Goal: Task Accomplishment & Management: Manage account settings

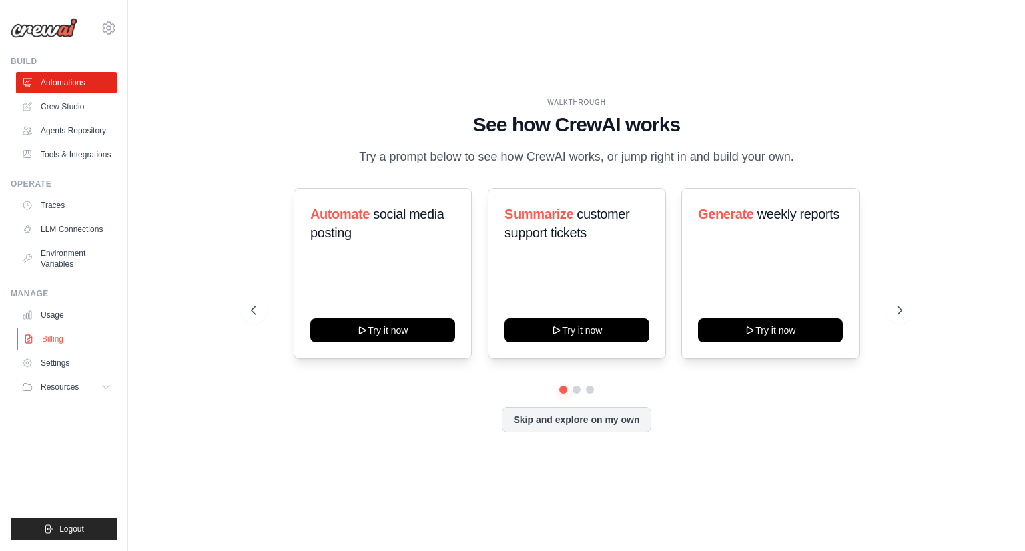
click at [51, 343] on link "Billing" at bounding box center [67, 338] width 101 height 21
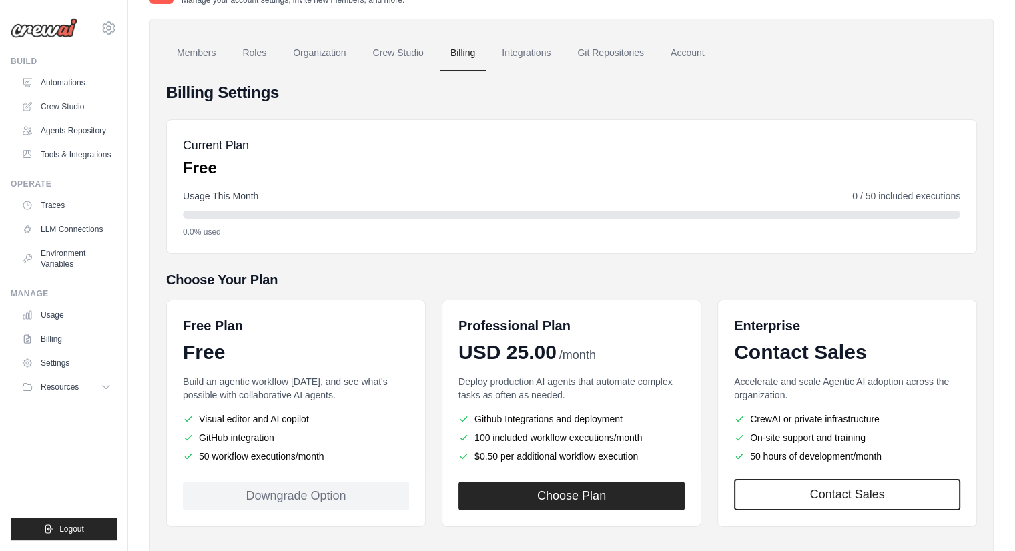
scroll to position [95, 0]
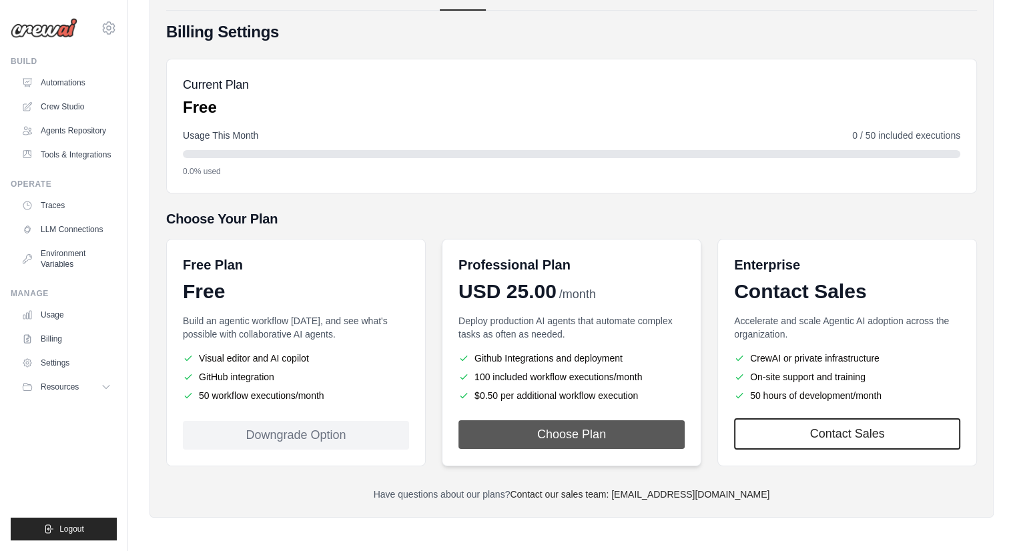
click at [537, 430] on button "Choose Plan" at bounding box center [572, 434] width 226 height 29
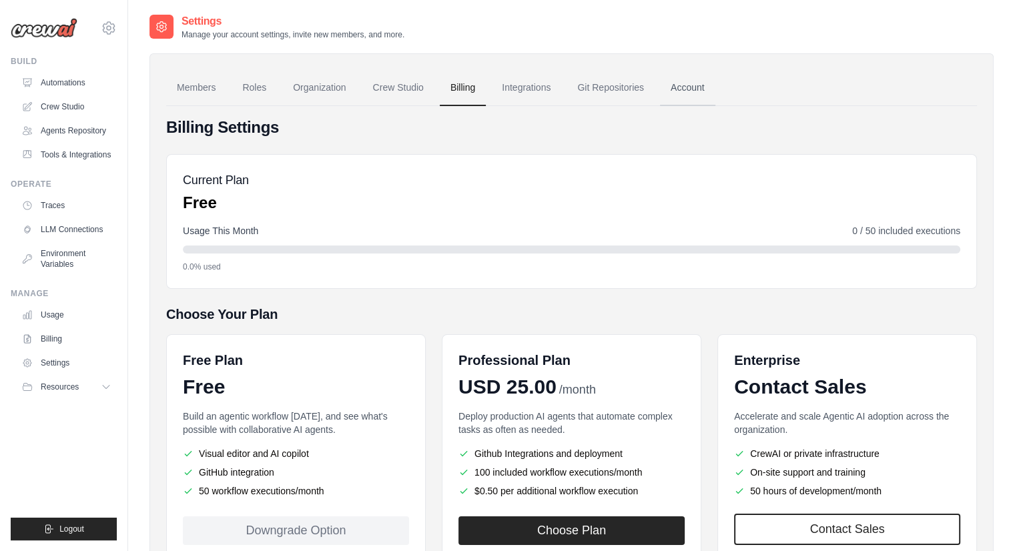
click at [683, 81] on link "Account" at bounding box center [687, 88] width 55 height 36
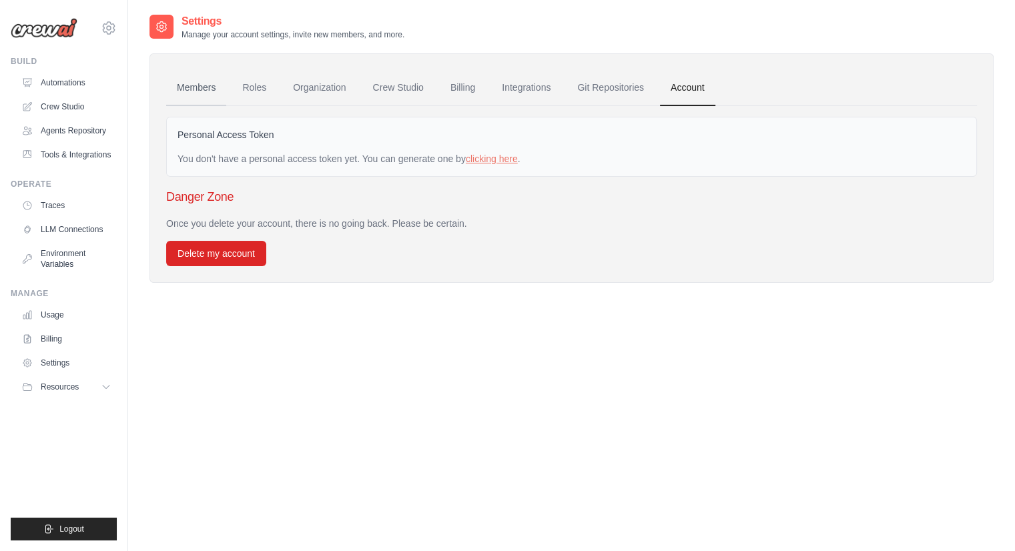
click at [198, 83] on link "Members" at bounding box center [196, 88] width 60 height 36
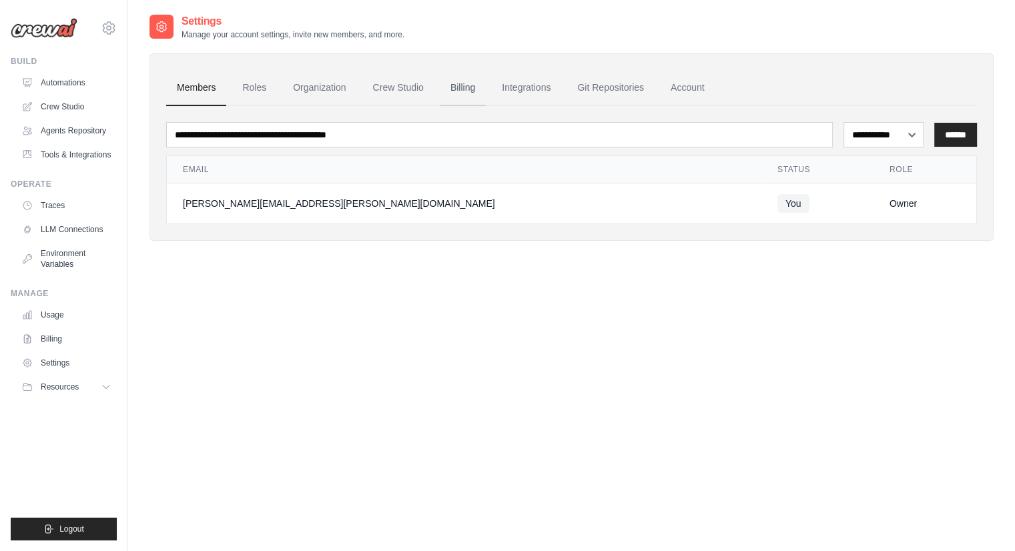
click at [465, 86] on link "Billing" at bounding box center [463, 88] width 46 height 36
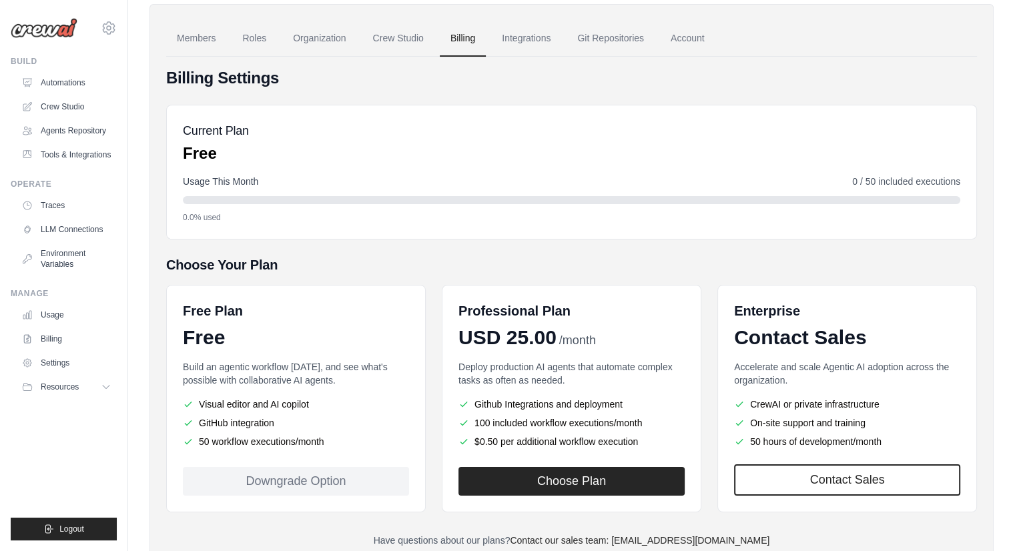
scroll to position [95, 0]
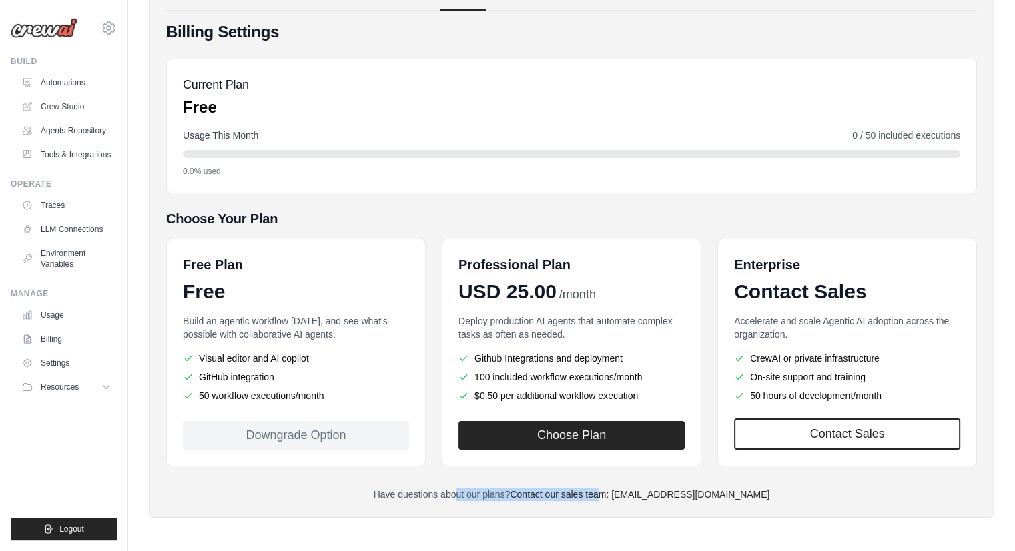
drag, startPoint x: 442, startPoint y: 491, endPoint x: 623, endPoint y: 499, distance: 181.0
click at [623, 499] on p "Have questions about our plans? Contact our sales team: [EMAIL_ADDRESS][DOMAIN_…" at bounding box center [571, 494] width 811 height 13
click at [51, 362] on link "Settings" at bounding box center [67, 362] width 101 height 21
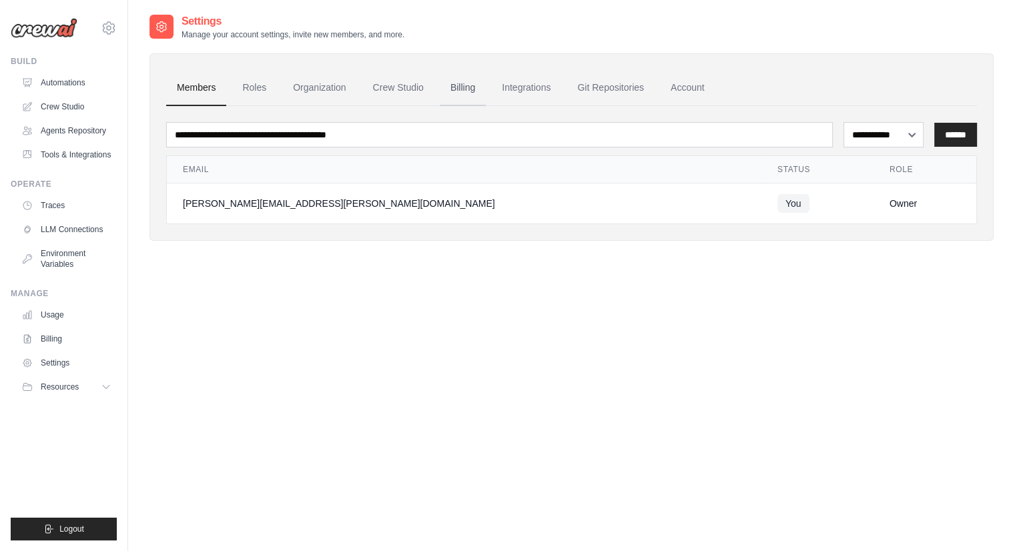
click at [452, 89] on link "Billing" at bounding box center [463, 88] width 46 height 36
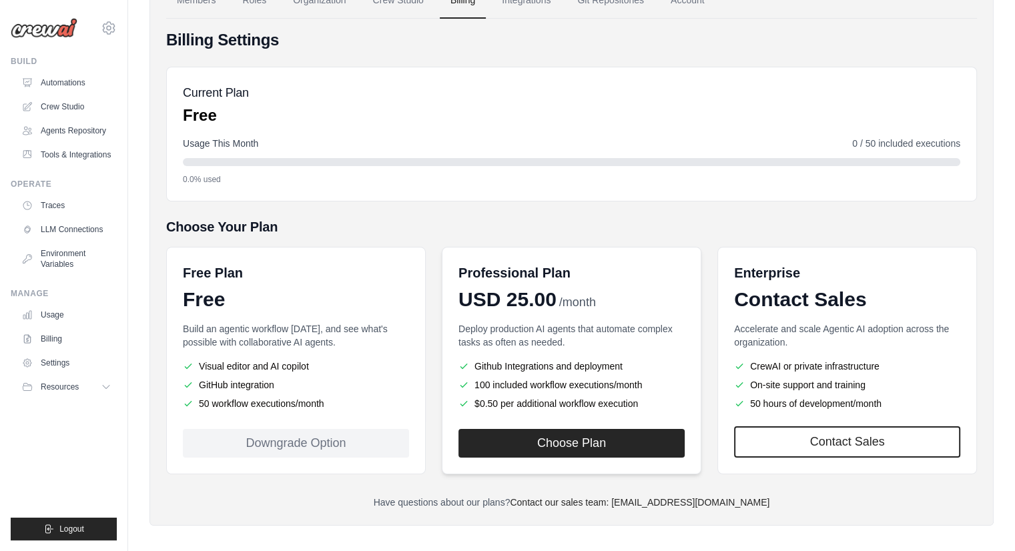
scroll to position [95, 0]
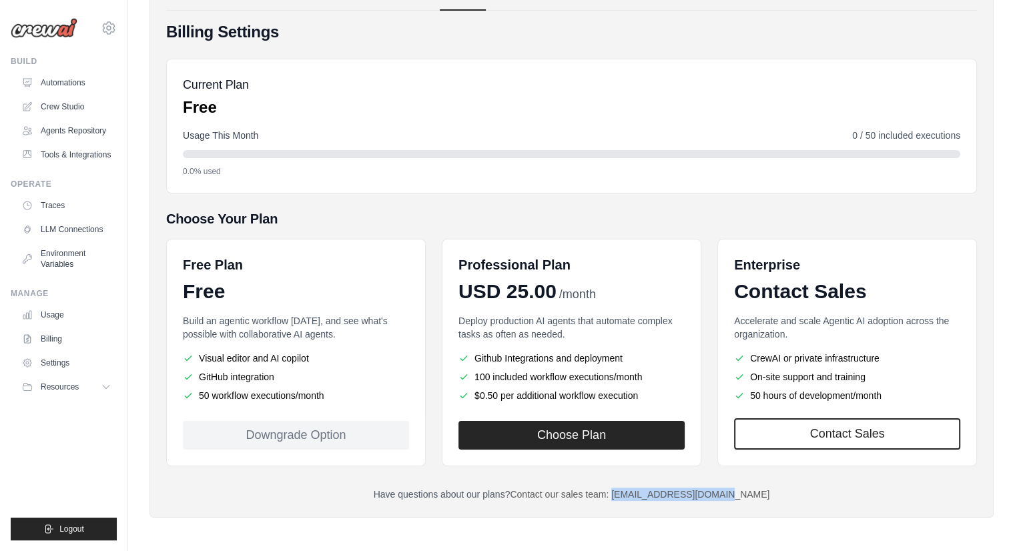
drag, startPoint x: 750, startPoint y: 493, endPoint x: 639, endPoint y: 492, distance: 111.5
click at [638, 492] on p "Have questions about our plans? Contact our sales team: [EMAIL_ADDRESS][DOMAIN_…" at bounding box center [571, 494] width 811 height 13
copy link "[EMAIL_ADDRESS][DOMAIN_NAME]"
